Goal: Task Accomplishment & Management: Use online tool/utility

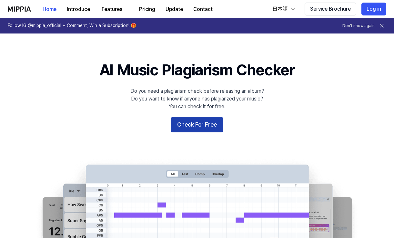
click at [196, 122] on button "Check For Free" at bounding box center [196, 124] width 53 height 15
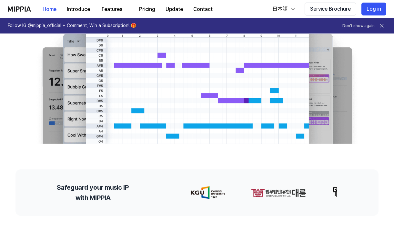
scroll to position [268, 0]
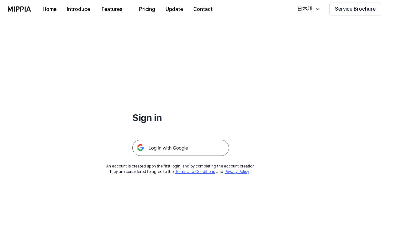
click at [159, 143] on img at bounding box center [180, 148] width 97 height 16
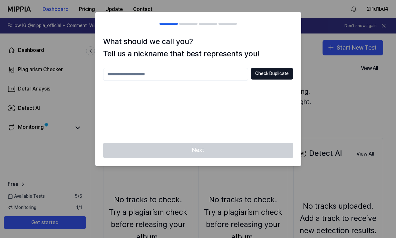
click at [202, 75] on input "text" at bounding box center [175, 74] width 145 height 13
type input "*******"
click at [267, 70] on button "Check Duplicate" at bounding box center [272, 74] width 43 height 12
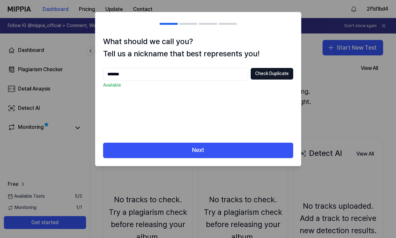
click at [194, 139] on div "What should we call you? Tell us a nickname that best represents you! ******* C…" at bounding box center [198, 88] width 206 height 107
click at [188, 141] on div "What should we call you? Tell us a nickname that best represents you! ******* C…" at bounding box center [198, 88] width 206 height 107
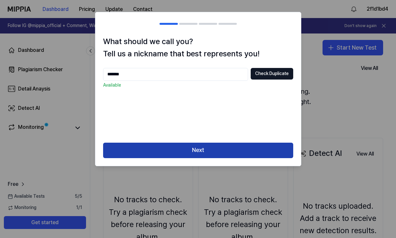
click at [182, 143] on button "Next" at bounding box center [198, 150] width 190 height 15
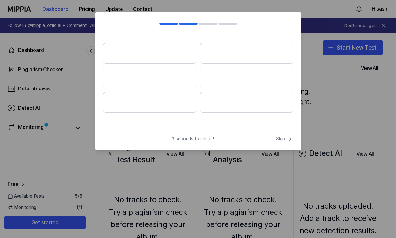
click at [259, 140] on div "3 seconds to select! Skip" at bounding box center [198, 143] width 206 height 14
click at [285, 141] on span "Skip" at bounding box center [284, 139] width 17 height 6
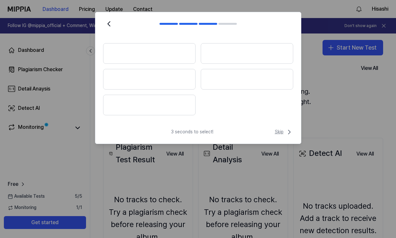
click at [278, 131] on span "Skip" at bounding box center [284, 132] width 18 height 8
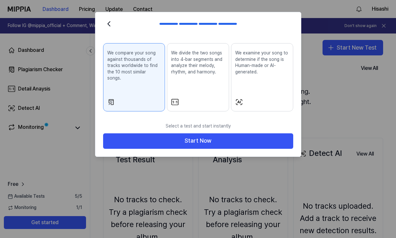
click at [207, 90] on button "We divide the two songs into 4-bar segments and analyze their melody, rhythm, a…" at bounding box center [198, 77] width 62 height 68
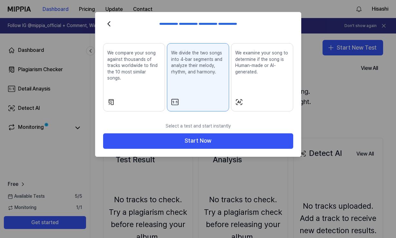
click at [243, 92] on button "We examine your song to determine if the song is Human-made or AI-generated." at bounding box center [262, 77] width 62 height 68
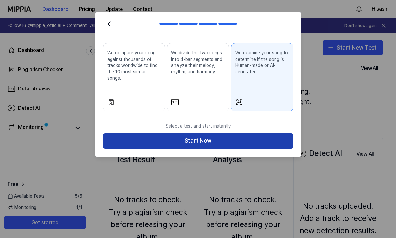
click at [203, 135] on button "Start Now" at bounding box center [198, 140] width 190 height 15
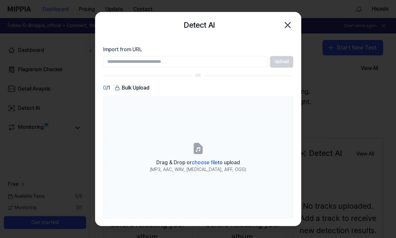
click at [228, 65] on input "Import from URL" at bounding box center [185, 62] width 164 height 12
click at [282, 60] on div "Upload" at bounding box center [198, 62] width 190 height 12
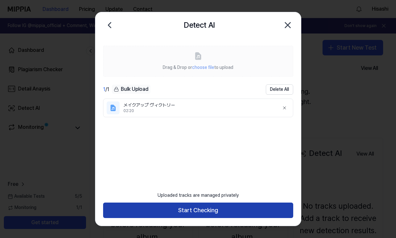
click at [166, 212] on button "Start Checking" at bounding box center [198, 210] width 190 height 15
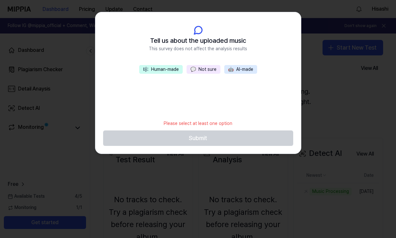
click at [233, 72] on button "🤖 AI-made" at bounding box center [240, 69] width 33 height 9
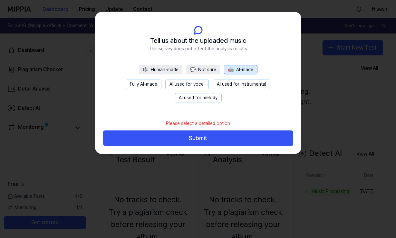
click at [153, 88] on button "Fully AI-made" at bounding box center [144, 85] width 36 height 10
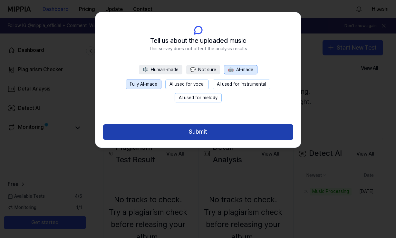
click at [170, 132] on button "Submit" at bounding box center [198, 131] width 190 height 15
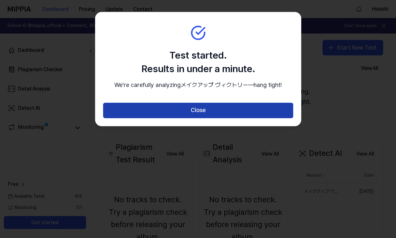
click at [209, 118] on button "Close" at bounding box center [198, 110] width 190 height 15
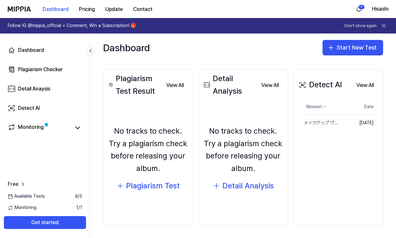
scroll to position [70, 0]
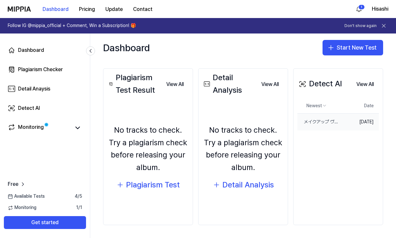
click at [354, 126] on td "[DATE]" at bounding box center [360, 122] width 37 height 17
click at [299, 124] on div "メイクアップ ヴィクトリー" at bounding box center [304, 122] width 14 height 6
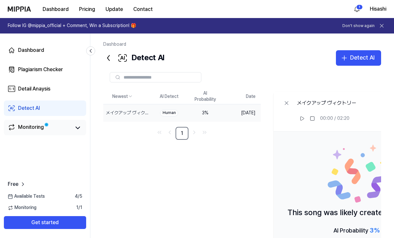
click at [57, 133] on div "Monitoring" at bounding box center [45, 127] width 82 height 15
click at [38, 131] on div "Monitoring" at bounding box center [31, 127] width 26 height 9
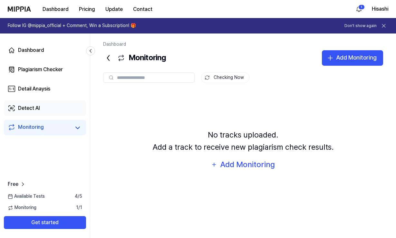
click at [61, 108] on link "Detect AI" at bounding box center [45, 108] width 82 height 15
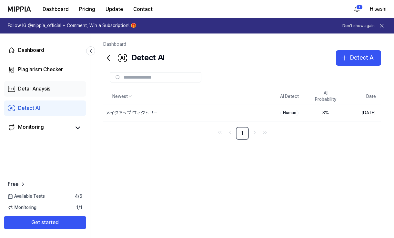
click at [46, 92] on div "Detail Anaysis" at bounding box center [34, 89] width 32 height 8
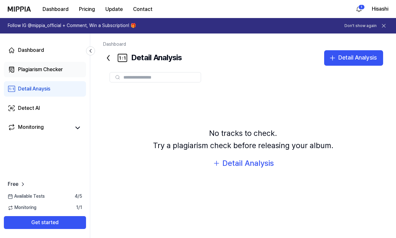
click at [57, 67] on div "Plagiarism Checker" at bounding box center [40, 70] width 45 height 8
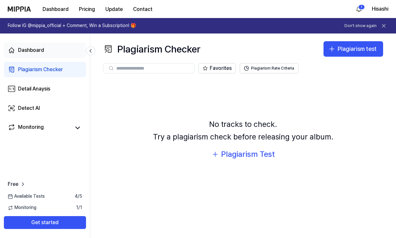
click at [44, 53] on div "Dashboard" at bounding box center [31, 50] width 26 height 8
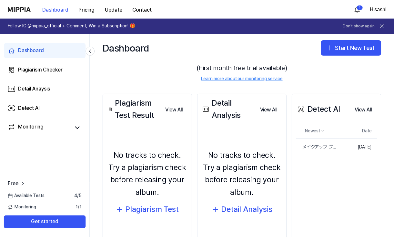
scroll to position [44, 0]
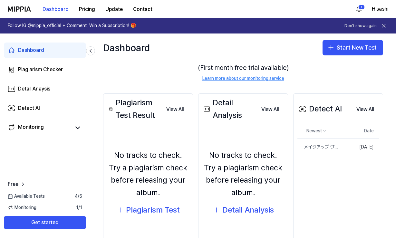
click at [250, 79] on link "Learn more about our monitoring service" at bounding box center [243, 78] width 82 height 6
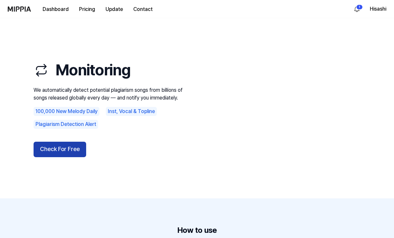
click at [72, 149] on button "Check For Free" at bounding box center [60, 149] width 53 height 15
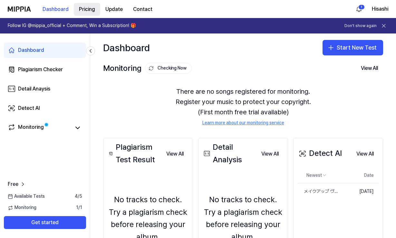
click at [82, 7] on button "Pricing" at bounding box center [87, 9] width 26 height 13
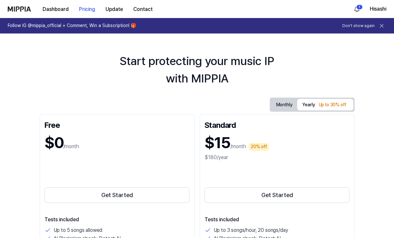
scroll to position [0, 0]
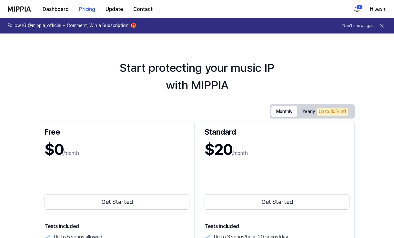
click at [279, 109] on button "Monthly" at bounding box center [284, 112] width 26 height 12
click at [317, 110] on div "Up to 30% off" at bounding box center [332, 112] width 31 height 8
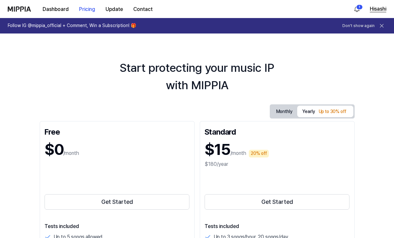
click at [385, 10] on button "Hisashi" at bounding box center [377, 9] width 16 height 8
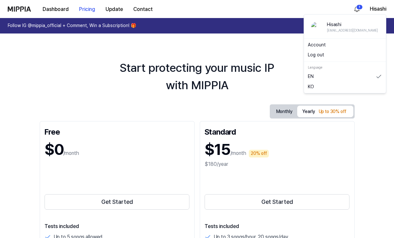
click at [356, 46] on link "Account" at bounding box center [344, 45] width 74 height 6
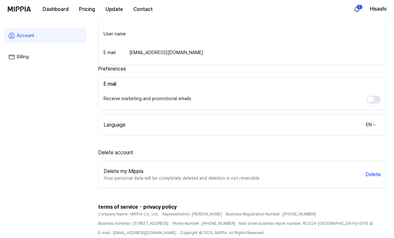
scroll to position [95, 0]
click at [370, 126] on html "Dashboard Pricing Update Contact 1 Hisashi Account Billing Profile Image Upload…" at bounding box center [198, 24] width 396 height 238
click at [293, 143] on html "Dashboard Pricing Update Contact 1 Hisashi Account Billing Profile Image Upload…" at bounding box center [197, 24] width 394 height 238
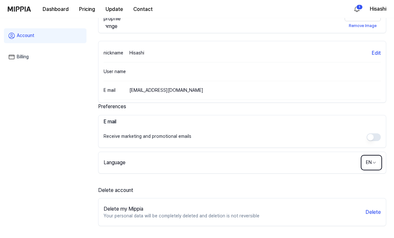
scroll to position [0, 0]
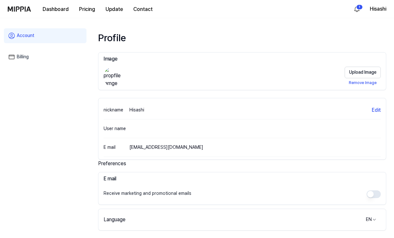
click at [62, 65] on div "Billing" at bounding box center [45, 56] width 83 height 17
click at [33, 58] on link "Billing" at bounding box center [45, 57] width 83 height 15
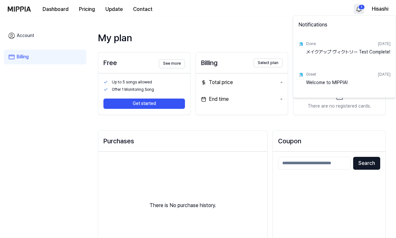
click at [356, 11] on html "Dashboard Pricing Update Contact 1 Hisashi Account Billing My plan Free See mor…" at bounding box center [198, 119] width 396 height 238
click at [336, 49] on div "メイクアップ ヴィクトリー Test Complete!" at bounding box center [348, 55] width 84 height 13
click at [337, 56] on div "メイクアップ ヴィクトリー Test Complete!" at bounding box center [348, 55] width 84 height 13
click at [382, 52] on div "メイクアップ ヴィクトリー Test Complete!" at bounding box center [348, 55] width 84 height 13
click at [377, 53] on div "メイクアップ ヴィクトリー Test Complete!" at bounding box center [348, 55] width 84 height 13
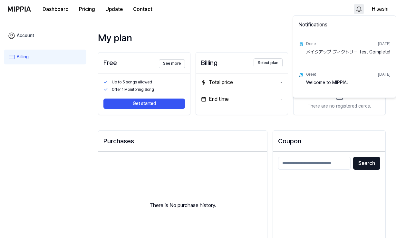
click at [309, 28] on div "Notifications" at bounding box center [345, 26] width 100 height 18
click at [301, 22] on div "Notifications" at bounding box center [345, 26] width 100 height 18
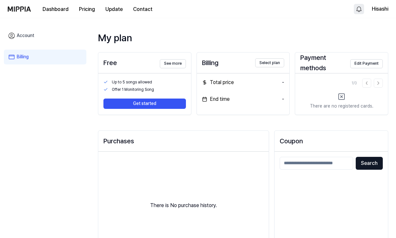
click at [27, 11] on html "Dashboard Pricing Update Contact Hisashi Account Billing My plan Free See more …" at bounding box center [198, 119] width 396 height 238
click at [52, 9] on button "Dashboard" at bounding box center [55, 9] width 36 height 13
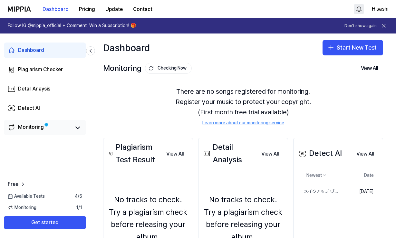
click at [53, 132] on link "Monitoring" at bounding box center [39, 127] width 63 height 9
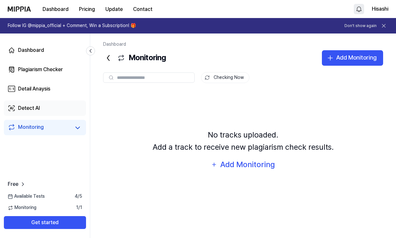
click at [53, 111] on link "Detect AI" at bounding box center [45, 108] width 82 height 15
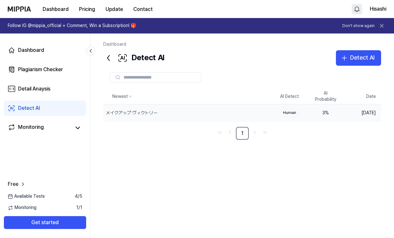
click at [173, 113] on div "メイクアップ ヴィクトリー" at bounding box center [187, 112] width 168 height 17
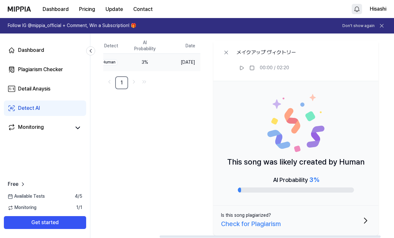
scroll to position [0, 70]
drag, startPoint x: 235, startPoint y: 161, endPoint x: 307, endPoint y: 172, distance: 73.1
click at [262, 169] on div "This song was likely created by Human AI Probability 3 %" at bounding box center [295, 143] width 165 height 125
drag, startPoint x: 307, startPoint y: 172, endPoint x: 256, endPoint y: 155, distance: 54.1
click at [254, 155] on div "This song was likely created by Human AI Probability 3 %" at bounding box center [295, 143] width 165 height 125
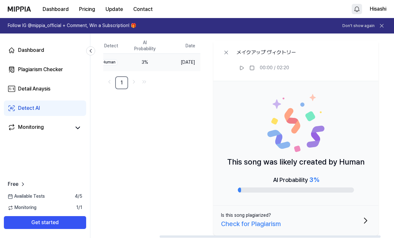
drag, startPoint x: 311, startPoint y: 171, endPoint x: 281, endPoint y: 162, distance: 31.4
click at [281, 162] on p "This song was likely created by Human" at bounding box center [295, 162] width 137 height 12
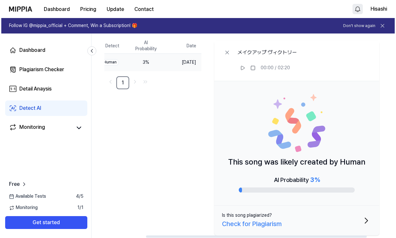
scroll to position [0, 63]
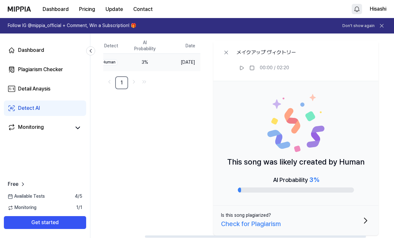
drag, startPoint x: 221, startPoint y: 216, endPoint x: 229, endPoint y: 208, distance: 11.4
click at [229, 208] on button "Is this song plagiarized? Check for Plagiarism" at bounding box center [295, 221] width 165 height 30
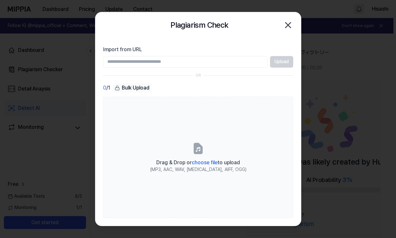
drag, startPoint x: 172, startPoint y: 26, endPoint x: 204, endPoint y: 27, distance: 31.3
click at [204, 27] on div "Plagiarism Check Close" at bounding box center [198, 25] width 190 height 13
drag, startPoint x: 204, startPoint y: 27, endPoint x: 163, endPoint y: 25, distance: 40.3
click at [163, 25] on div "Plagiarism Check Close" at bounding box center [198, 25] width 190 height 13
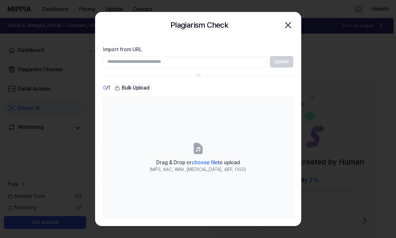
click at [240, 60] on input "Import from URL" at bounding box center [185, 62] width 164 height 12
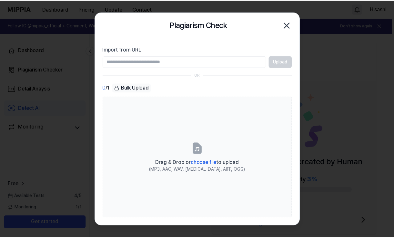
scroll to position [0, 67]
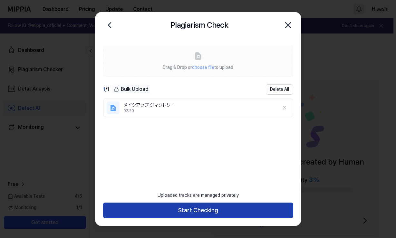
click at [205, 213] on button "Start Checking" at bounding box center [198, 210] width 190 height 15
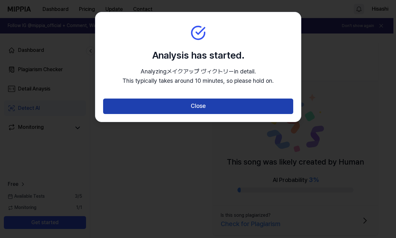
click at [196, 109] on button "Close" at bounding box center [198, 106] width 190 height 15
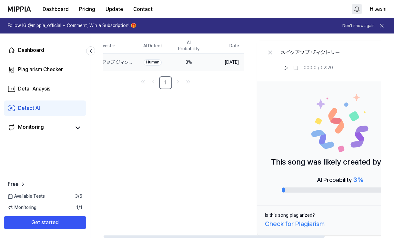
scroll to position [0, 0]
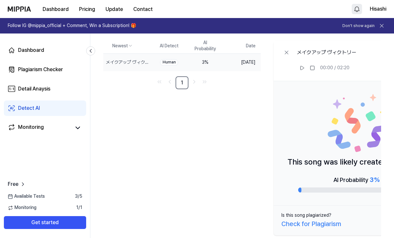
click at [48, 110] on link "Detect AI" at bounding box center [45, 108] width 82 height 15
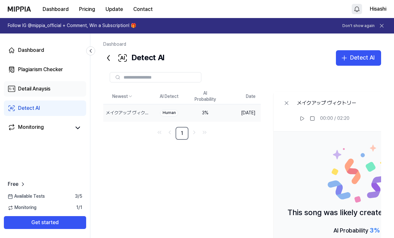
click at [57, 85] on link "Detail Anaysis" at bounding box center [45, 88] width 82 height 15
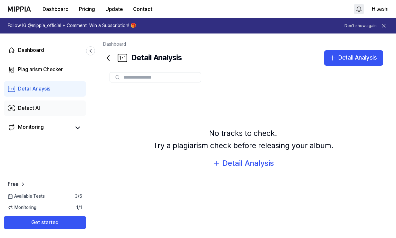
click at [58, 110] on link "Detect AI" at bounding box center [45, 108] width 82 height 15
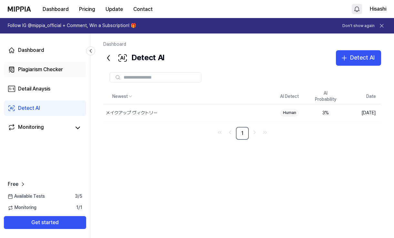
click at [53, 73] on div "Plagiarism Checker" at bounding box center [40, 70] width 45 height 8
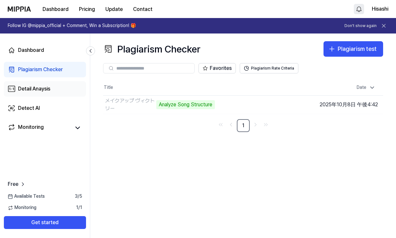
click at [53, 87] on link "Detail Anaysis" at bounding box center [45, 88] width 82 height 15
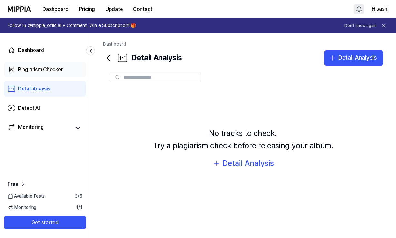
click at [44, 75] on link "Plagiarism Checker" at bounding box center [45, 69] width 82 height 15
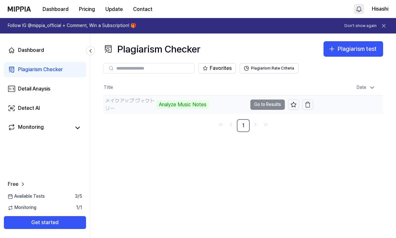
click at [260, 102] on td "メイクアップ ヴィクトリー Analyze Music Notes Go to Results" at bounding box center [208, 105] width 210 height 18
click at [39, 87] on div "Detail Anaysis" at bounding box center [34, 89] width 32 height 8
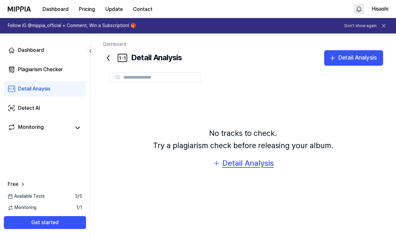
click at [260, 165] on div "Detail Analysis" at bounding box center [248, 163] width 52 height 12
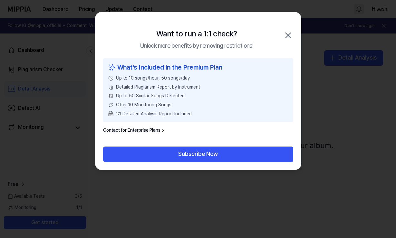
click at [290, 37] on icon "button" at bounding box center [288, 35] width 10 height 10
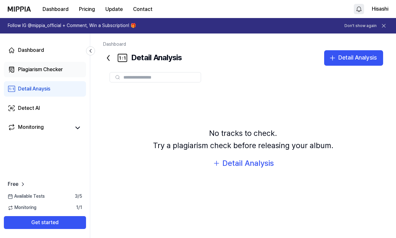
click at [56, 70] on div "Plagiarism Checker" at bounding box center [40, 70] width 45 height 8
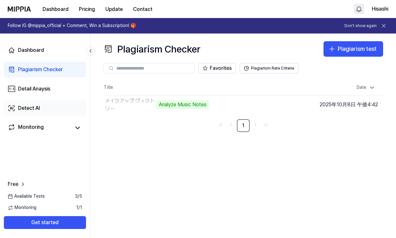
click at [57, 102] on link "Detect AI" at bounding box center [45, 108] width 82 height 15
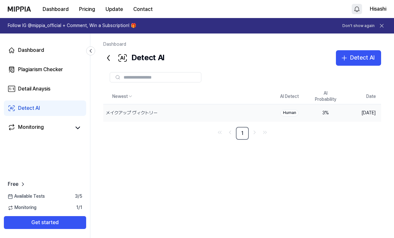
click at [287, 112] on div "Human" at bounding box center [289, 113] width 18 height 6
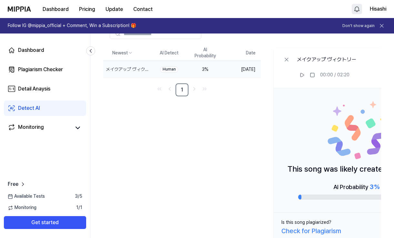
scroll to position [45, 0]
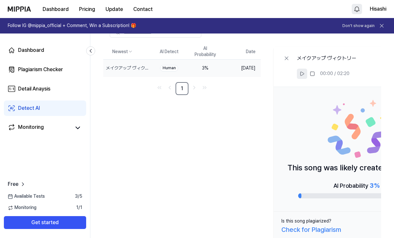
click at [304, 76] on icon at bounding box center [301, 73] width 5 height 5
click at [307, 77] on button at bounding box center [302, 74] width 10 height 10
click at [27, 10] on img at bounding box center [19, 8] width 23 height 5
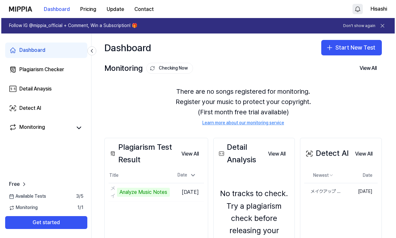
scroll to position [0, 0]
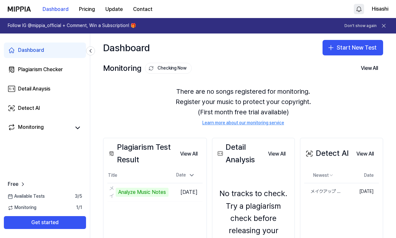
click at [38, 198] on span "Available Tests" at bounding box center [26, 196] width 37 height 6
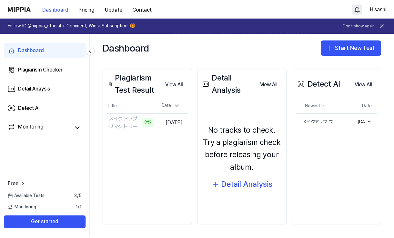
scroll to position [70, 0]
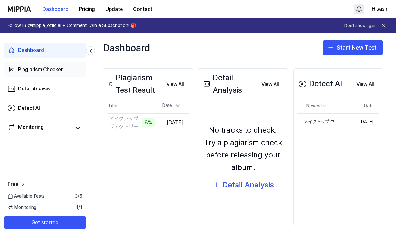
click at [52, 76] on link "Plagiarism Checker" at bounding box center [45, 69] width 82 height 15
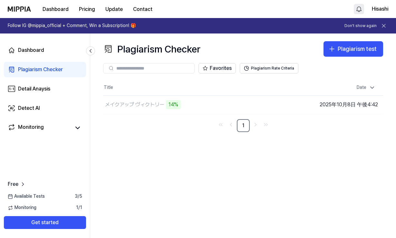
click at [55, 60] on div "Dashboard Plagiarism Checker Detail Anaysis Detect AI Monitoring" at bounding box center [45, 89] width 90 height 111
click at [34, 90] on div "Detail Anaysis" at bounding box center [34, 89] width 32 height 8
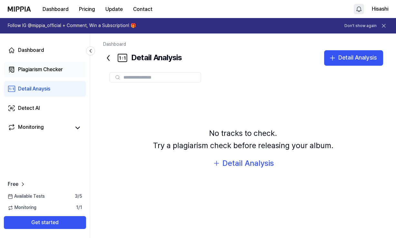
click at [46, 75] on link "Plagiarism Checker" at bounding box center [45, 69] width 82 height 15
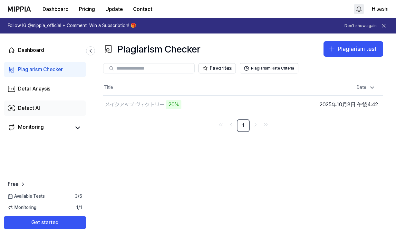
click at [38, 107] on div "Detect AI" at bounding box center [29, 108] width 22 height 8
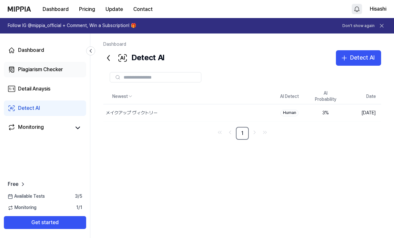
click at [57, 70] on div "Plagiarism Checker" at bounding box center [40, 70] width 45 height 8
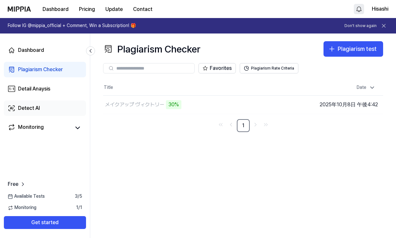
click at [47, 105] on link "Detect AI" at bounding box center [45, 108] width 82 height 15
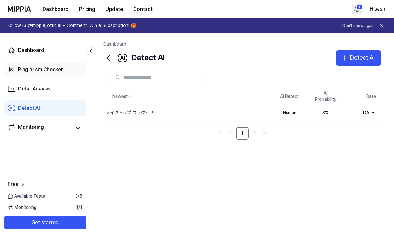
click at [39, 72] on div "Plagiarism Checker" at bounding box center [40, 70] width 45 height 8
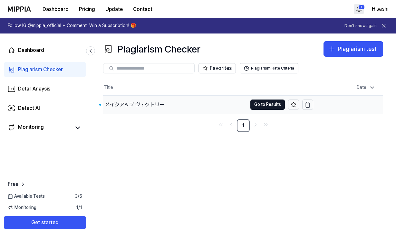
click at [138, 108] on div "メイクアップ ヴィクトリー" at bounding box center [134, 105] width 59 height 8
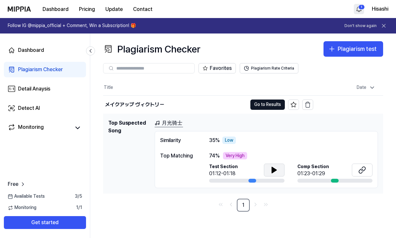
click at [278, 168] on icon at bounding box center [274, 170] width 8 height 8
click at [273, 172] on icon at bounding box center [274, 170] width 5 height 6
click at [275, 172] on icon at bounding box center [274, 170] width 8 height 8
click at [299, 170] on div "01:23-01:29" at bounding box center [313, 174] width 32 height 8
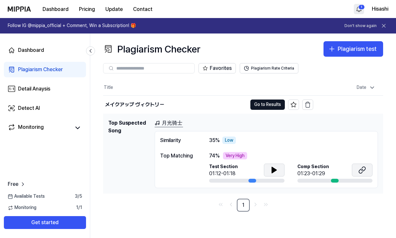
click at [363, 165] on button at bounding box center [362, 170] width 21 height 13
click at [166, 139] on div "Similarity" at bounding box center [178, 141] width 36 height 8
click at [171, 159] on div "Top Matching" at bounding box center [178, 156] width 36 height 8
click at [276, 167] on icon at bounding box center [274, 170] width 8 height 8
click at [270, 170] on icon at bounding box center [274, 170] width 8 height 8
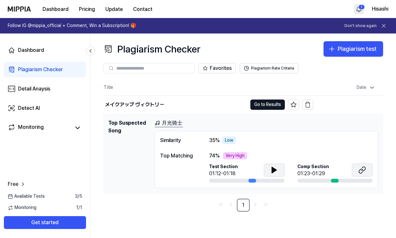
click at [362, 169] on icon at bounding box center [361, 171] width 4 height 4
click at [273, 170] on icon at bounding box center [274, 170] width 5 height 6
click at [209, 142] on span "35 %" at bounding box center [214, 141] width 11 height 8
click at [259, 107] on button "Go to Results" at bounding box center [267, 105] width 34 height 10
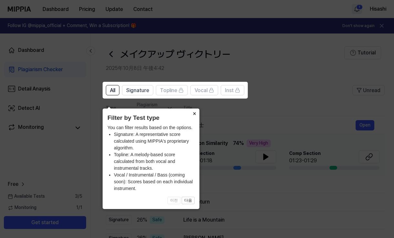
click at [193, 109] on button "×" at bounding box center [194, 113] width 10 height 9
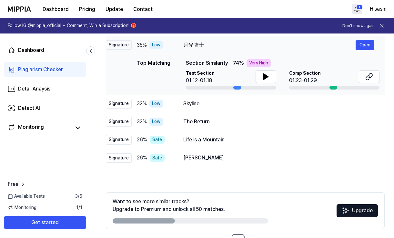
scroll to position [81, 0]
click at [360, 104] on button "Open" at bounding box center [364, 103] width 19 height 10
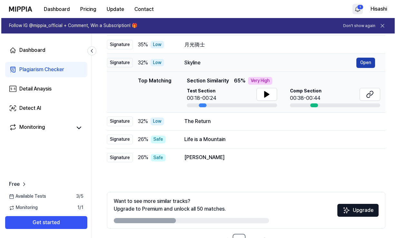
scroll to position [0, 0]
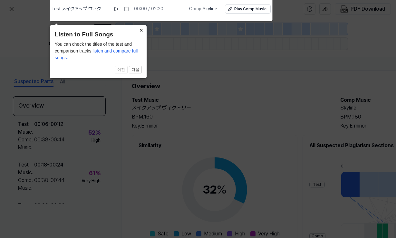
click at [145, 31] on button "×" at bounding box center [141, 29] width 10 height 9
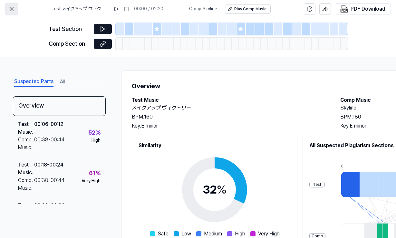
click at [10, 10] on icon at bounding box center [12, 9] width 8 height 8
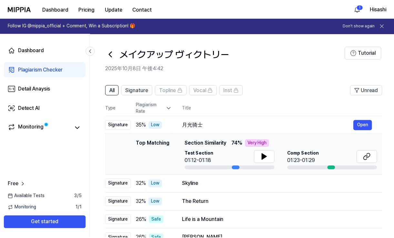
scroll to position [81, 0]
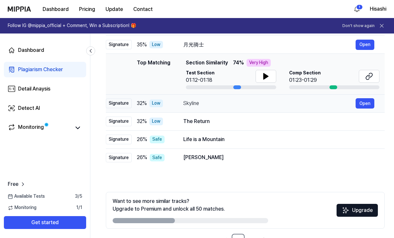
click at [273, 105] on div "Skyline" at bounding box center [269, 104] width 172 height 8
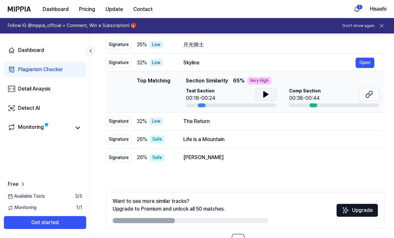
click at [267, 97] on icon at bounding box center [266, 95] width 8 height 8
click at [368, 94] on icon at bounding box center [369, 95] width 8 height 8
click at [262, 93] on icon at bounding box center [266, 95] width 8 height 8
click at [243, 121] on div "The Return" at bounding box center [269, 122] width 172 height 8
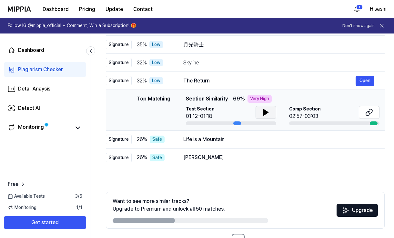
click at [271, 112] on button at bounding box center [265, 112] width 21 height 13
click at [361, 110] on button at bounding box center [368, 112] width 21 height 13
click at [246, 144] on div "Life is a Mountain Open" at bounding box center [278, 139] width 191 height 10
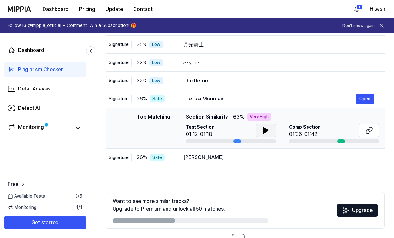
click at [267, 132] on icon at bounding box center [266, 131] width 8 height 8
click at [267, 132] on icon at bounding box center [266, 130] width 1 height 5
click at [316, 159] on div "[PERSON_NAME]" at bounding box center [269, 158] width 172 height 8
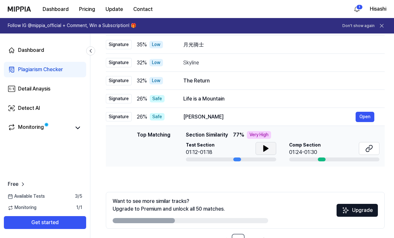
click at [271, 149] on button at bounding box center [265, 148] width 21 height 13
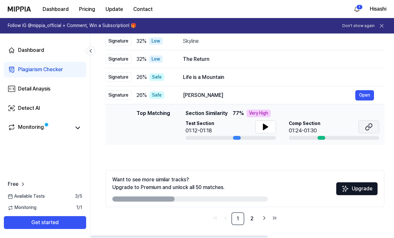
click at [367, 131] on button at bounding box center [368, 127] width 21 height 13
click at [305, 96] on div "[PERSON_NAME]" at bounding box center [269, 96] width 172 height 8
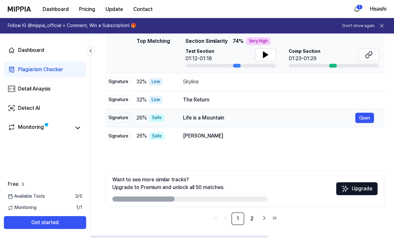
click at [329, 117] on div "Life is a Mountain" at bounding box center [269, 118] width 172 height 8
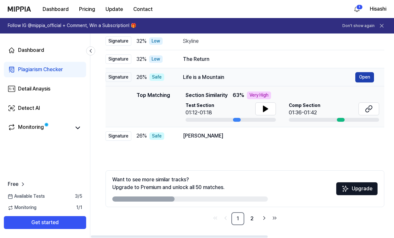
click at [365, 79] on button "Open" at bounding box center [364, 77] width 19 height 10
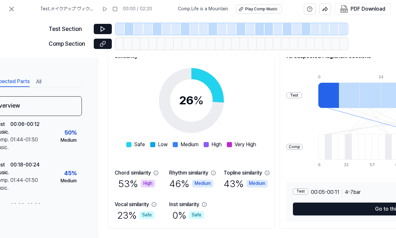
scroll to position [106, 24]
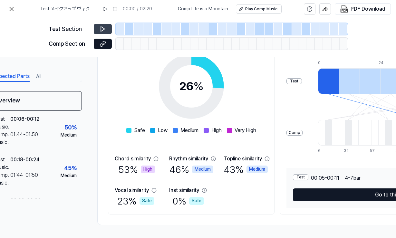
click at [101, 29] on icon at bounding box center [103, 29] width 6 height 6
click at [103, 30] on icon at bounding box center [103, 29] width 4 height 5
click at [103, 32] on icon at bounding box center [103, 29] width 6 height 6
click at [12, 14] on button at bounding box center [11, 9] width 13 height 13
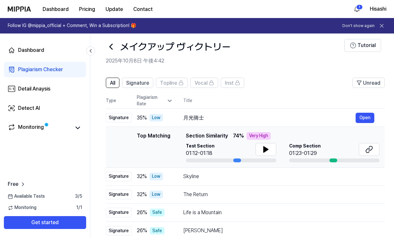
scroll to position [7, 0]
click at [170, 102] on icon at bounding box center [169, 101] width 6 height 6
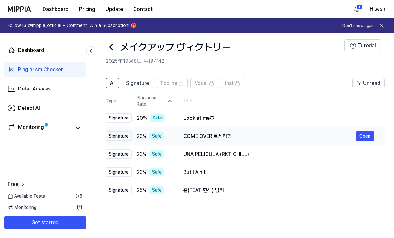
click at [172, 139] on div "23 % Safe" at bounding box center [155, 136] width 36 height 8
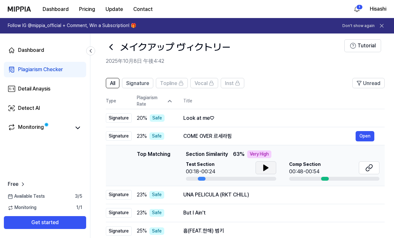
click at [267, 165] on icon at bounding box center [266, 168] width 8 height 8
click at [365, 164] on icon at bounding box center [369, 168] width 8 height 8
click at [268, 171] on icon at bounding box center [266, 168] width 8 height 8
click at [268, 170] on icon at bounding box center [266, 168] width 8 height 8
click at [263, 169] on icon at bounding box center [265, 168] width 5 height 6
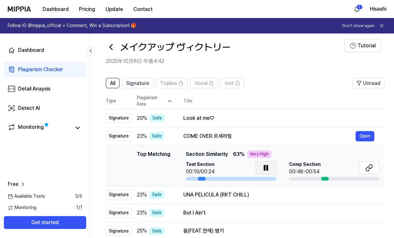
click at [264, 170] on icon at bounding box center [264, 167] width 1 height 5
click at [136, 83] on span "Signature" at bounding box center [137, 84] width 23 height 8
click at [167, 103] on icon at bounding box center [169, 101] width 6 height 6
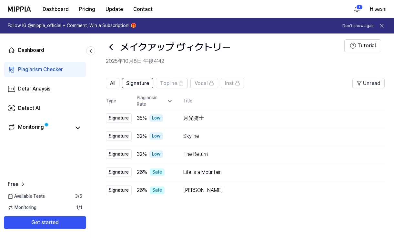
click at [160, 218] on div "All Signature Topline Vocal Inst Unread All Signature Topline Vocal Inst Type P…" at bounding box center [245, 199] width 278 height 242
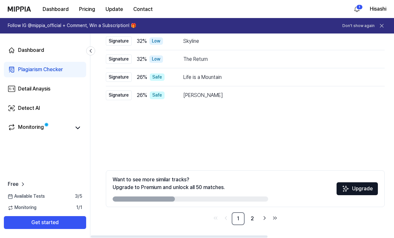
scroll to position [0, 0]
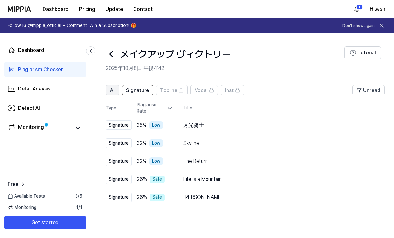
click at [106, 90] on button "All" at bounding box center [113, 90] width 14 height 10
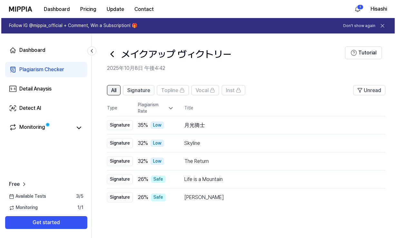
scroll to position [0, 0]
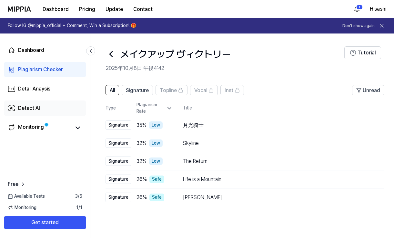
click at [23, 110] on div "Detect AI" at bounding box center [29, 108] width 22 height 8
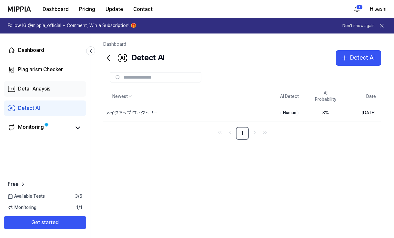
click at [37, 92] on div "Detail Anaysis" at bounding box center [34, 89] width 32 height 8
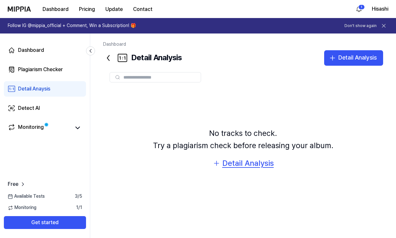
click at [229, 158] on div "Detail Analysis" at bounding box center [248, 163] width 52 height 12
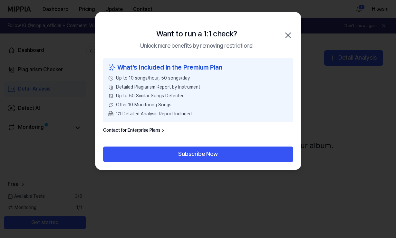
click at [286, 35] on icon "button" at bounding box center [288, 35] width 10 height 10
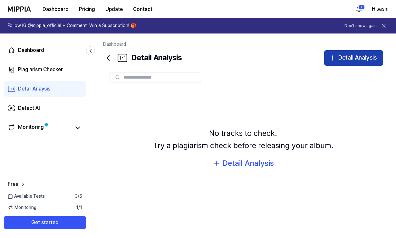
click at [340, 55] on div "Detail Analysis" at bounding box center [357, 57] width 38 height 9
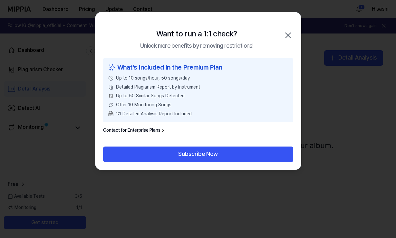
click at [288, 29] on div "Want to run a 1:1 check? Unlock more benefits by removing restrictions! Close" at bounding box center [198, 35] width 206 height 46
click at [293, 30] on div "Want to run a 1:1 check? Unlock more benefits by removing restrictions! Close" at bounding box center [198, 35] width 206 height 46
click at [284, 35] on icon "button" at bounding box center [288, 35] width 10 height 10
